Goal: Contribute content

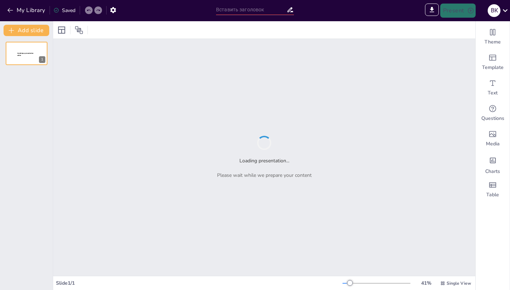
type input "Аналіз рішення у справі Україна та Нідерланди проти Росії: сутність та наслідки"
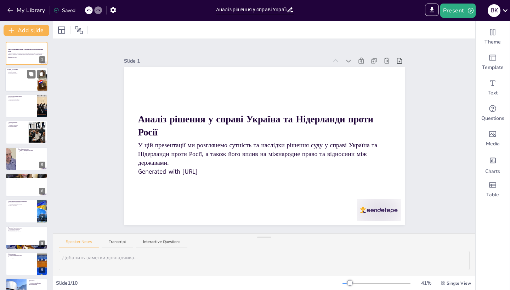
click at [24, 79] on div at bounding box center [26, 80] width 42 height 24
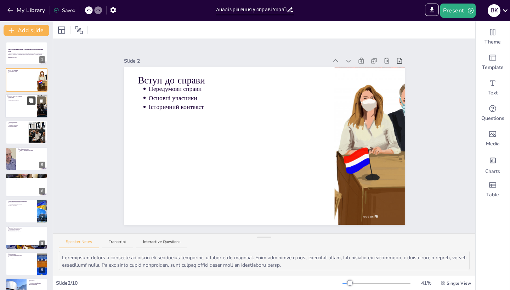
click at [27, 104] on button at bounding box center [31, 100] width 8 height 8
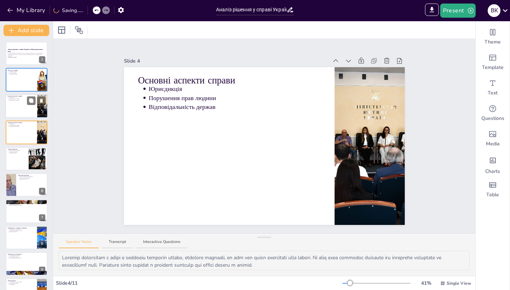
click at [19, 104] on div at bounding box center [26, 106] width 42 height 24
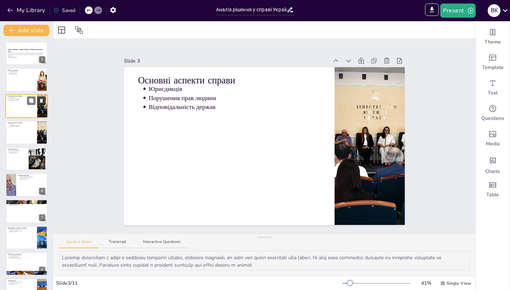
click at [42, 102] on icon at bounding box center [41, 101] width 3 height 4
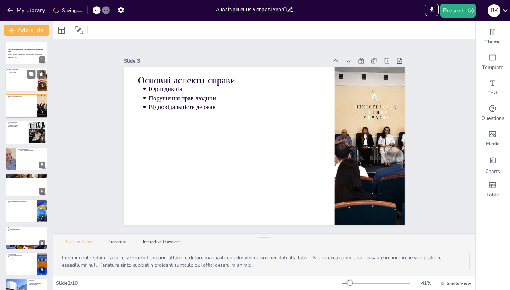
click at [19, 83] on div at bounding box center [26, 80] width 42 height 24
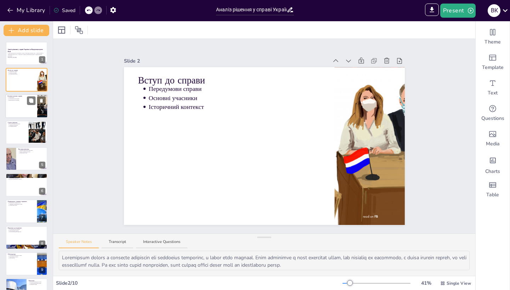
click at [21, 105] on div at bounding box center [26, 106] width 42 height 24
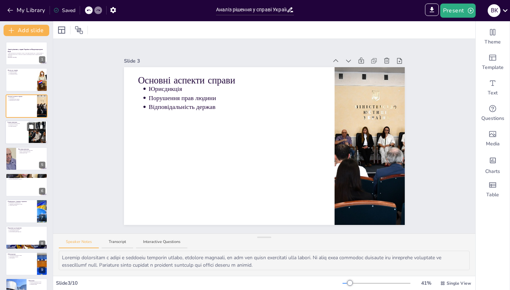
click at [21, 127] on p "Наслідки рішення" at bounding box center [18, 126] width 18 height 1
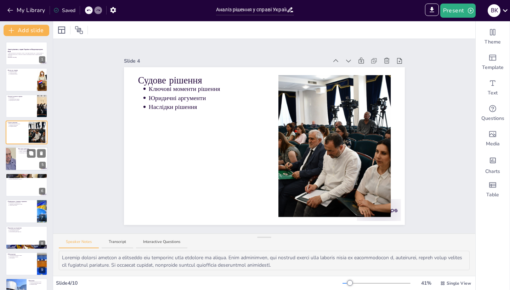
click at [22, 155] on div at bounding box center [26, 159] width 42 height 24
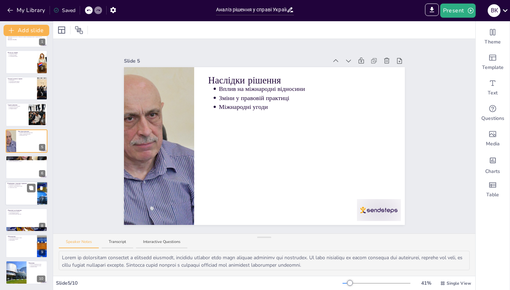
scroll to position [18, 0]
click at [19, 192] on div at bounding box center [26, 194] width 42 height 24
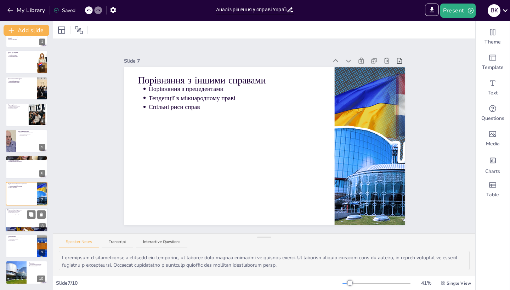
click at [17, 227] on div at bounding box center [26, 220] width 42 height 24
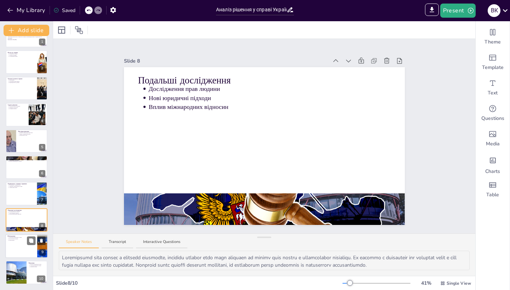
click at [18, 245] on div at bounding box center [26, 246] width 42 height 24
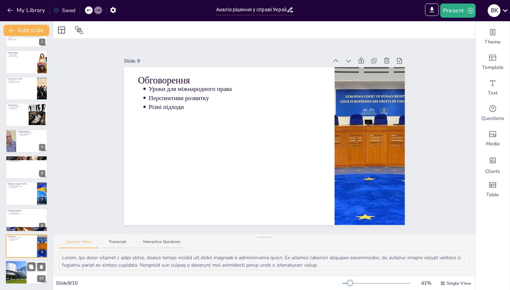
click at [20, 268] on div at bounding box center [16, 273] width 42 height 24
type textarea "Lorem ip dolorsitam conse a elitsedd eiusmodt, incididu utlabor etdo magn aliqu…"
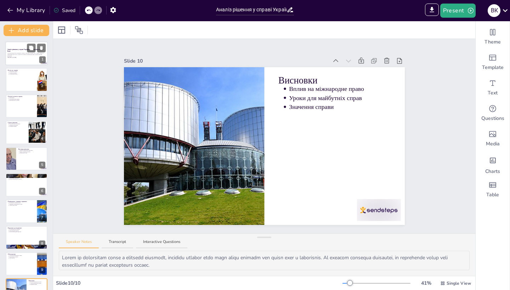
scroll to position [0, 0]
click at [371, 210] on div at bounding box center [379, 210] width 44 height 22
